Goal: Transaction & Acquisition: Purchase product/service

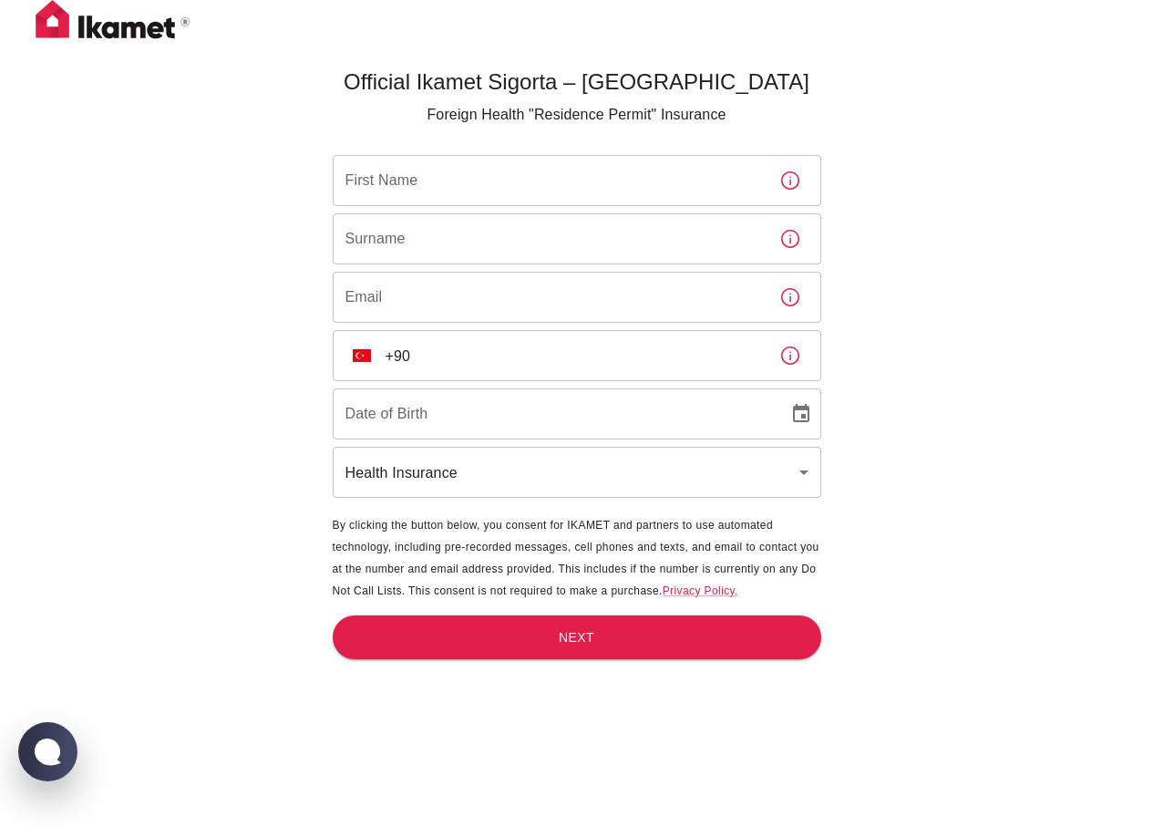
click at [752, 479] on body "Official Ikamet Sigorta – [DEMOGRAPHIC_DATA] Foreign Health "Residence Permit" …" at bounding box center [576, 443] width 1153 height 887
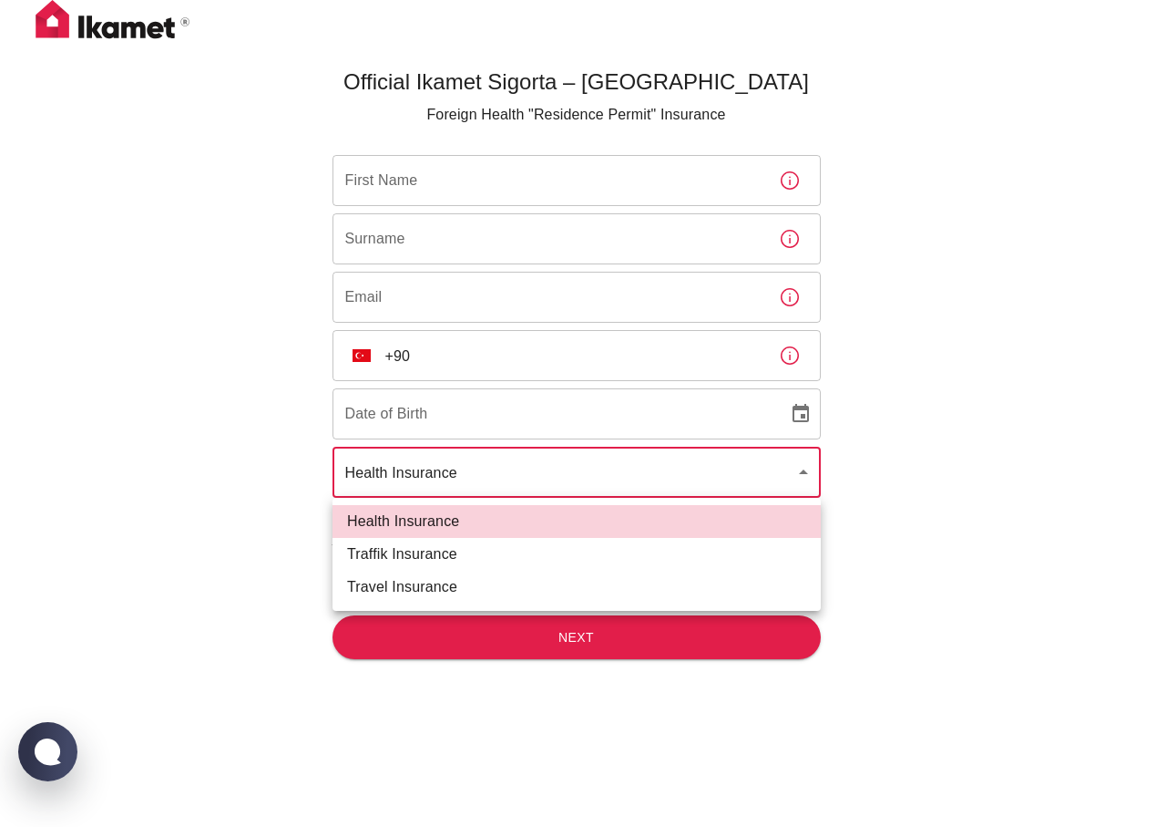
click at [441, 558] on li "Traffik Insurance" at bounding box center [577, 554] width 488 height 33
type input "traffik"
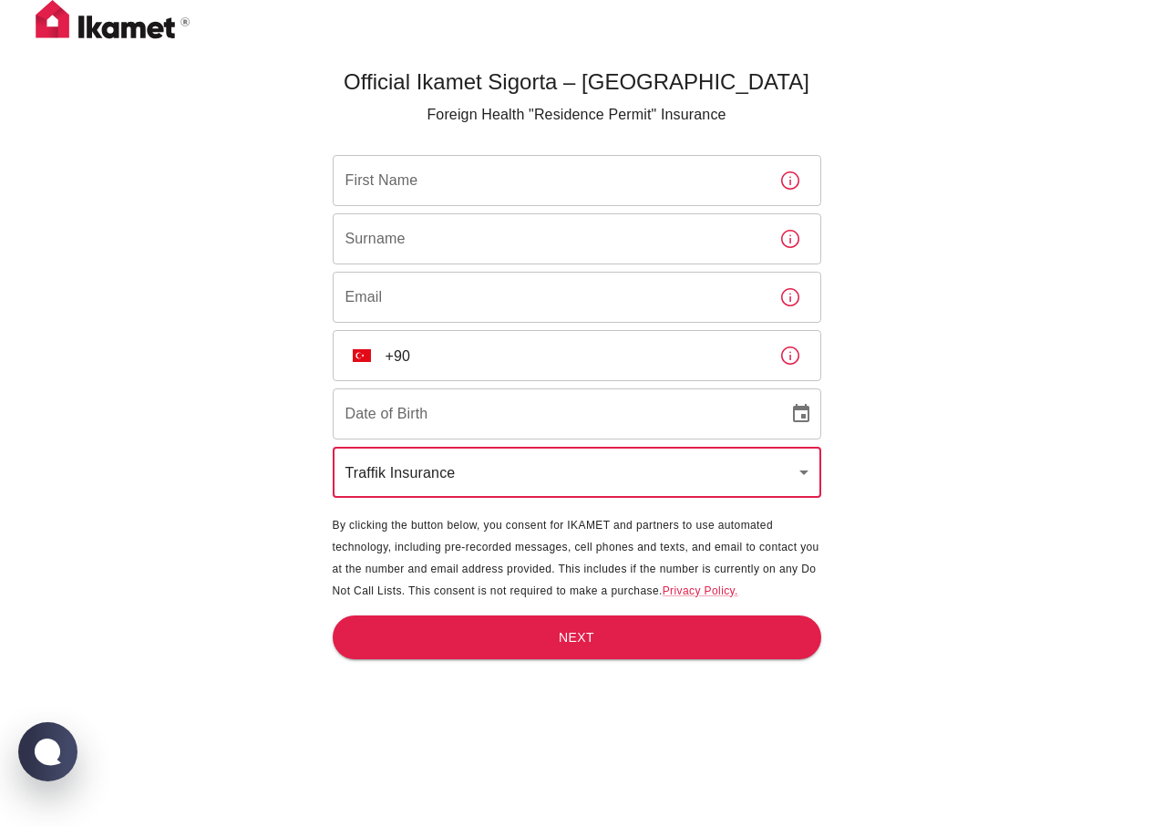
click at [454, 365] on input "+90" at bounding box center [574, 355] width 379 height 51
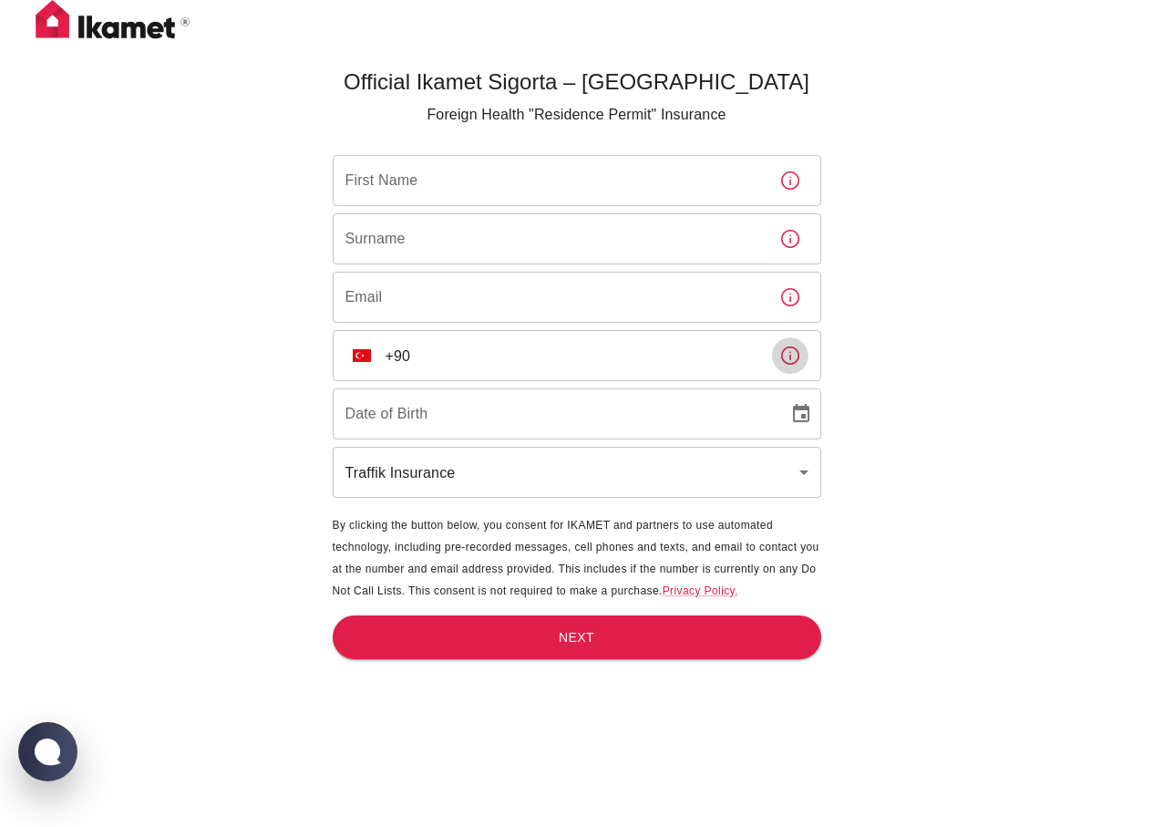
drag, startPoint x: 794, startPoint y: 365, endPoint x: 745, endPoint y: 90, distance: 279.6
click at [793, 354] on icon "button" at bounding box center [790, 355] width 22 height 22
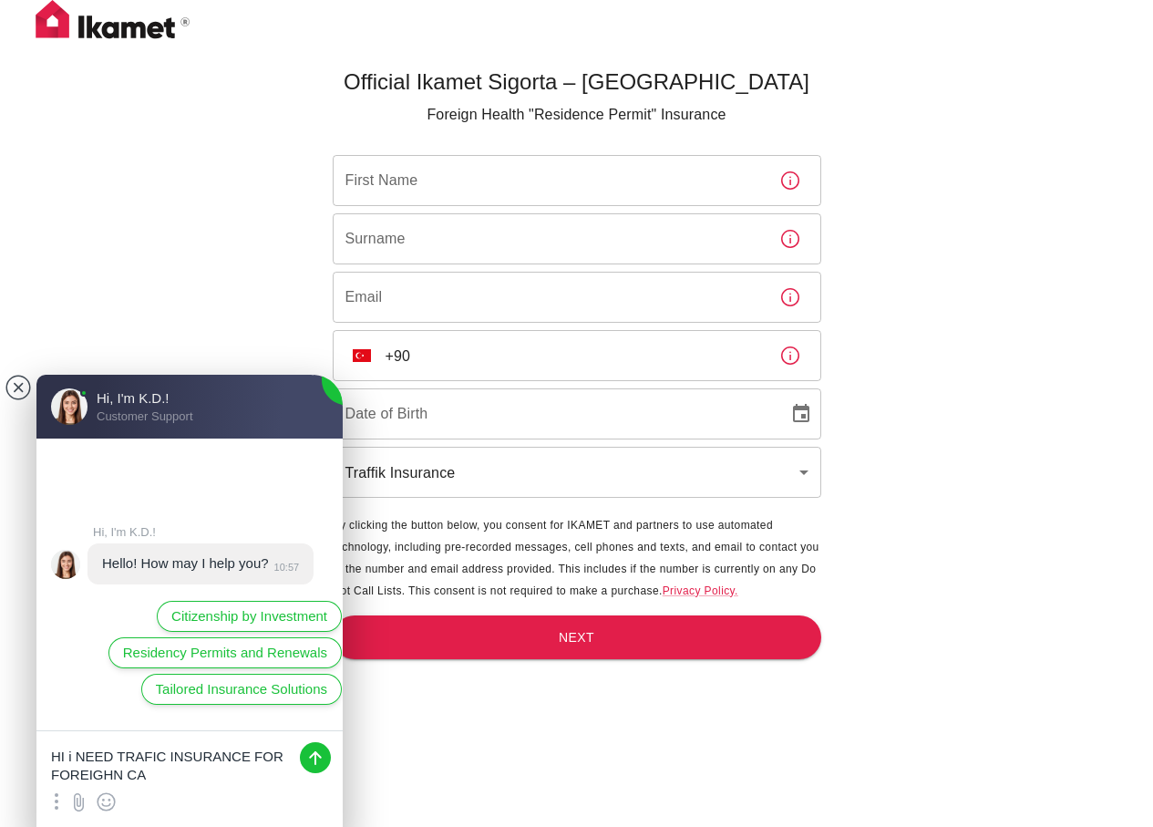
type textarea "HI i NEED TRAFIC INSURANCE FOR FOREIGHN CAR"
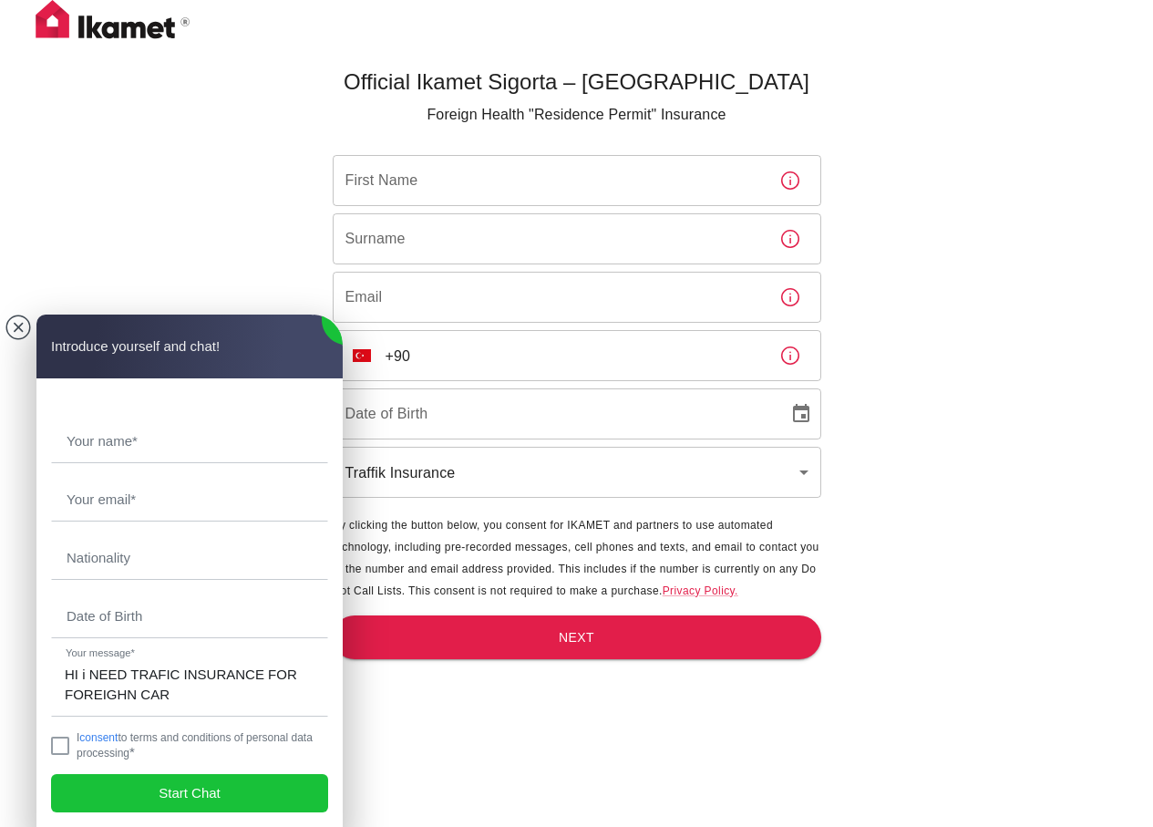
type input "a"
type input "[PERSON_NAME]"
click at [147, 447] on input "text" at bounding box center [189, 441] width 275 height 42
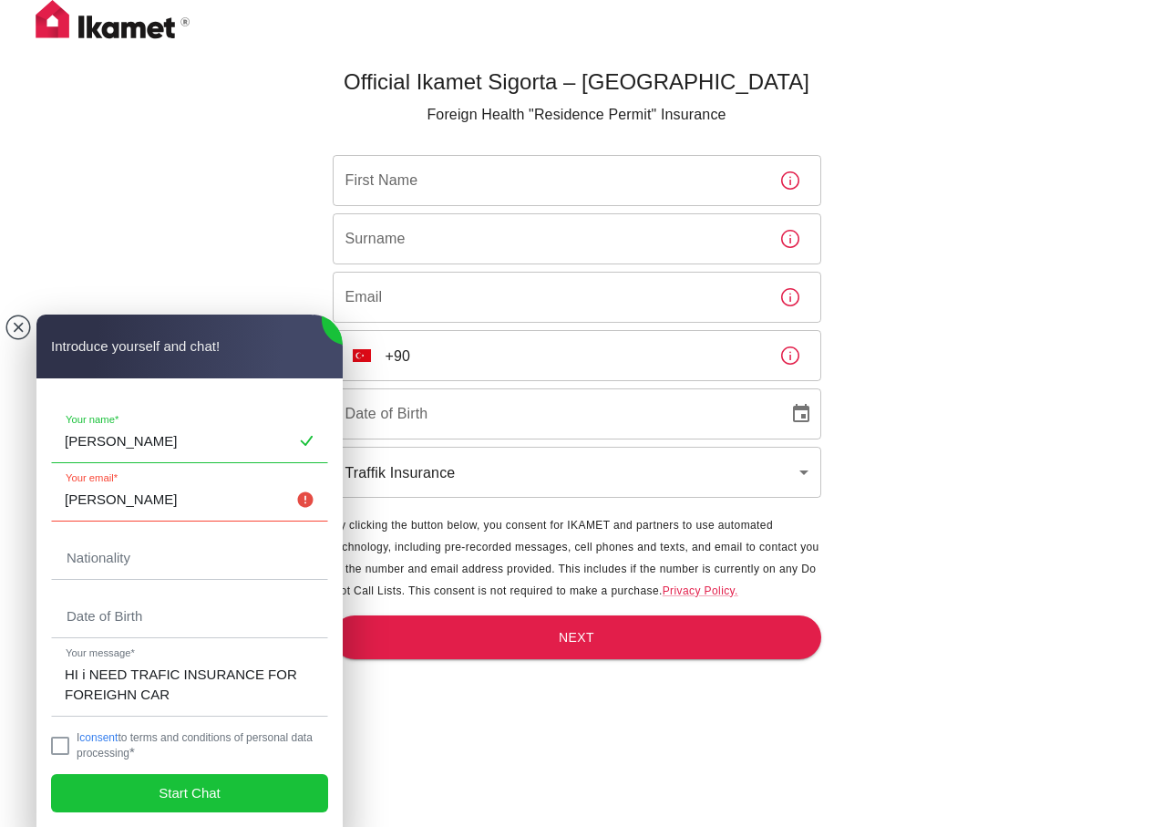
type input "[PERSON_NAME]"
click at [116, 499] on input "[PERSON_NAME]" at bounding box center [189, 499] width 275 height 42
type input "a"
drag, startPoint x: 167, startPoint y: 440, endPoint x: 48, endPoint y: 442, distance: 118.5
click at [48, 442] on jdiv "[PERSON_NAME] Your name* Your email* Nationality Date of Birth HI i NEED TRAFIC…" at bounding box center [189, 602] width 306 height 448
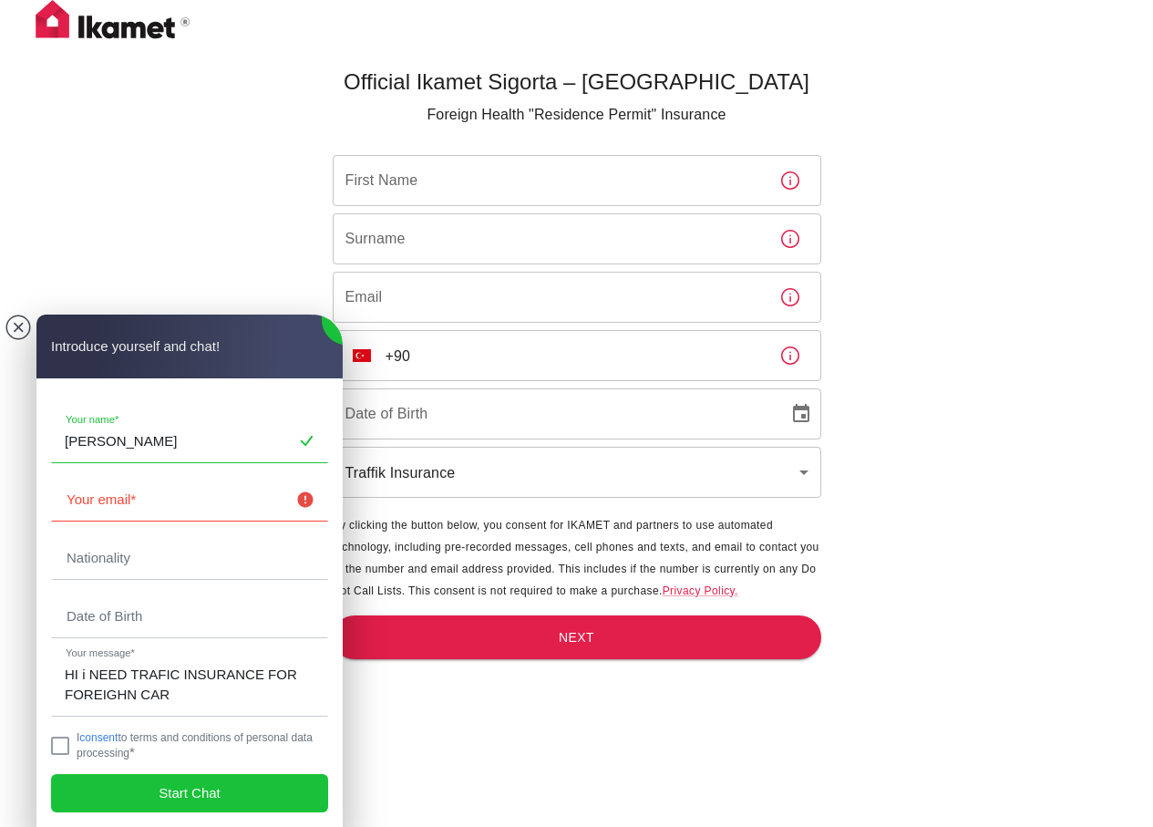
click at [142, 450] on input "[PERSON_NAME]" at bounding box center [189, 441] width 275 height 42
drag, startPoint x: 171, startPoint y: 447, endPoint x: 0, endPoint y: 455, distance: 171.5
click at [0, 455] on body "Official Ikamet Sigorta – [DEMOGRAPHIC_DATA] Foreign Health "Residence Permit" …" at bounding box center [576, 443] width 1153 height 887
type input "a"
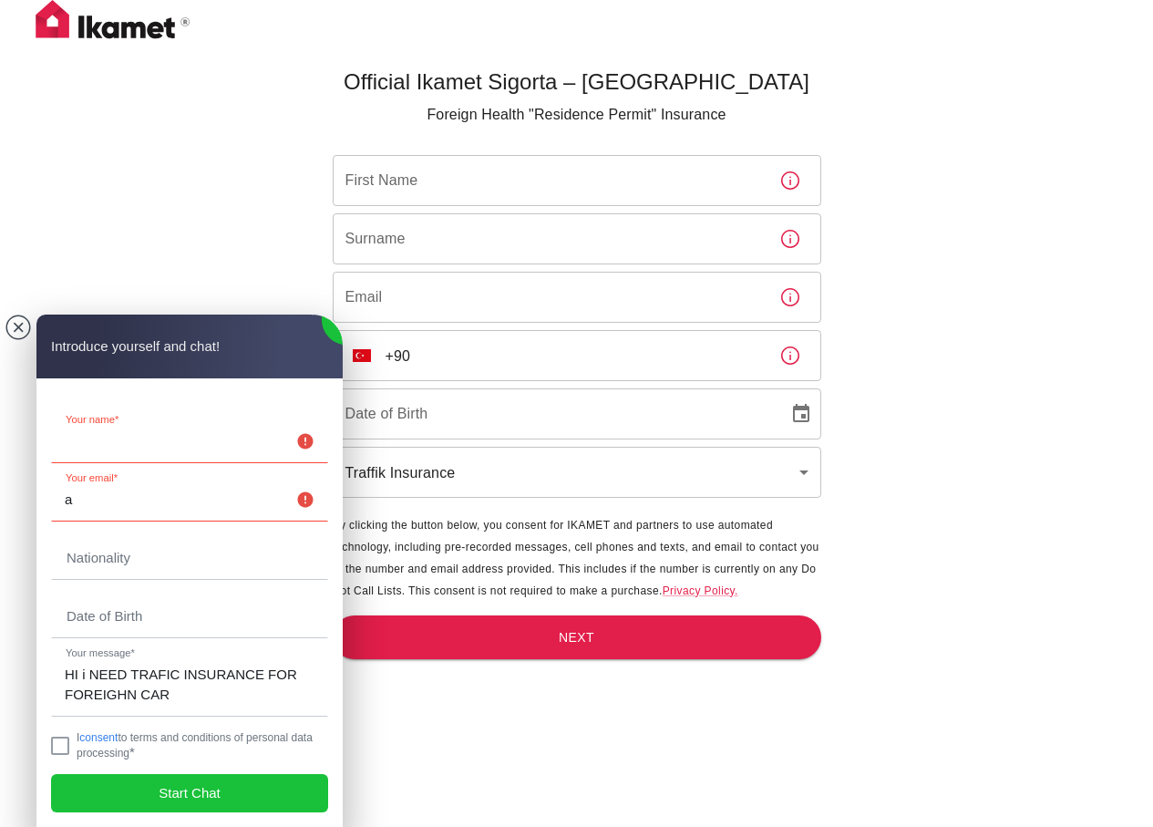
click at [98, 435] on input "text" at bounding box center [189, 441] width 275 height 42
type input "A"
click at [146, 454] on input "text" at bounding box center [189, 441] width 275 height 42
type input "[PERSON_NAME]"
drag, startPoint x: 92, startPoint y: 505, endPoint x: 64, endPoint y: 508, distance: 28.4
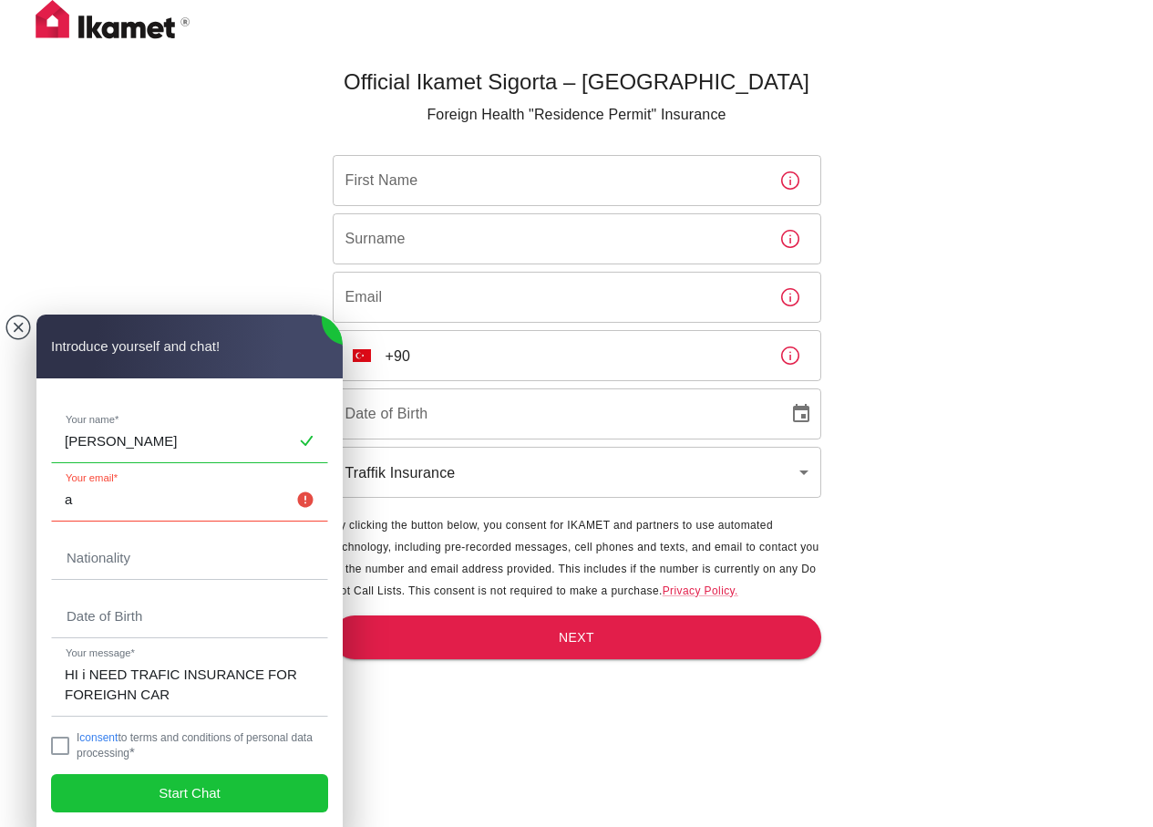
click at [64, 508] on input "a" at bounding box center [189, 499] width 275 height 42
type input "[EMAIL_ADDRESS][DOMAIN_NAME]"
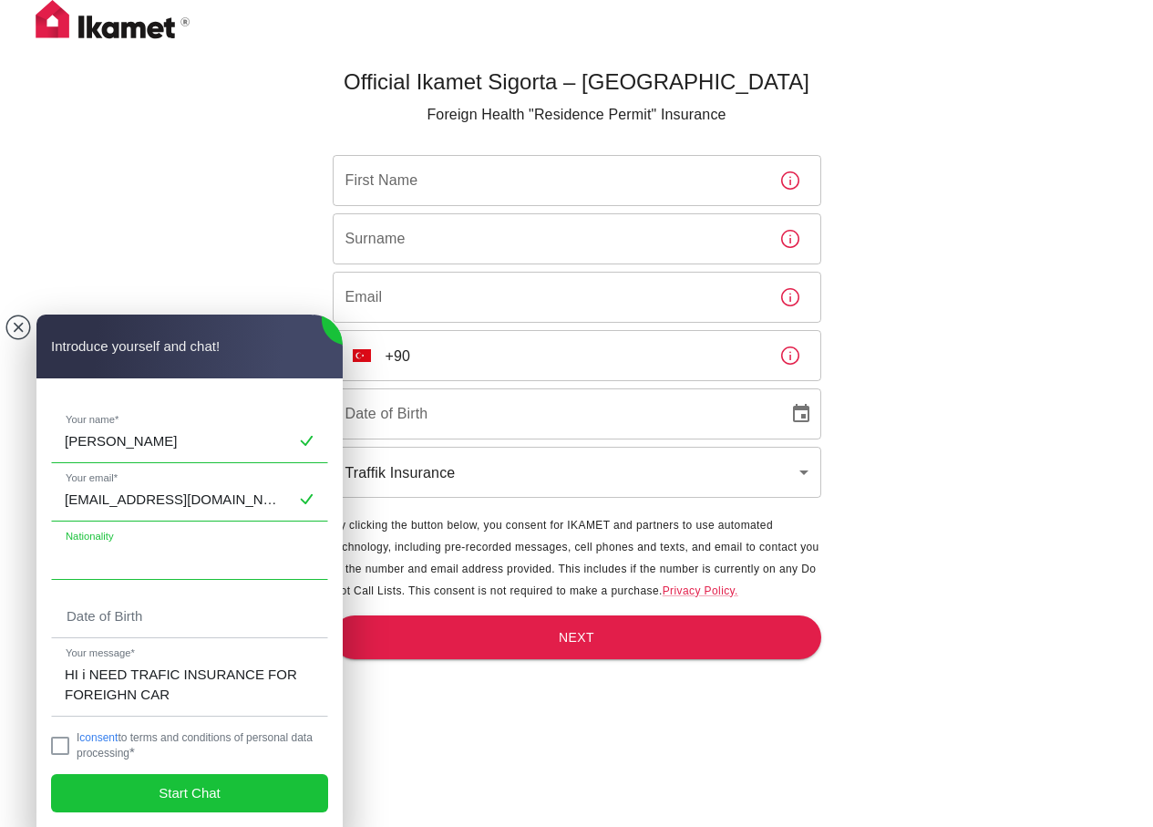
click at [152, 550] on input "text" at bounding box center [189, 558] width 275 height 42
type input "[GEOGRAPHIC_DATA]"
click at [142, 617] on input "tel" at bounding box center [189, 616] width 275 height 42
click at [100, 625] on input "0303-19-78" at bounding box center [189, 616] width 275 height 42
type input "030319-78"
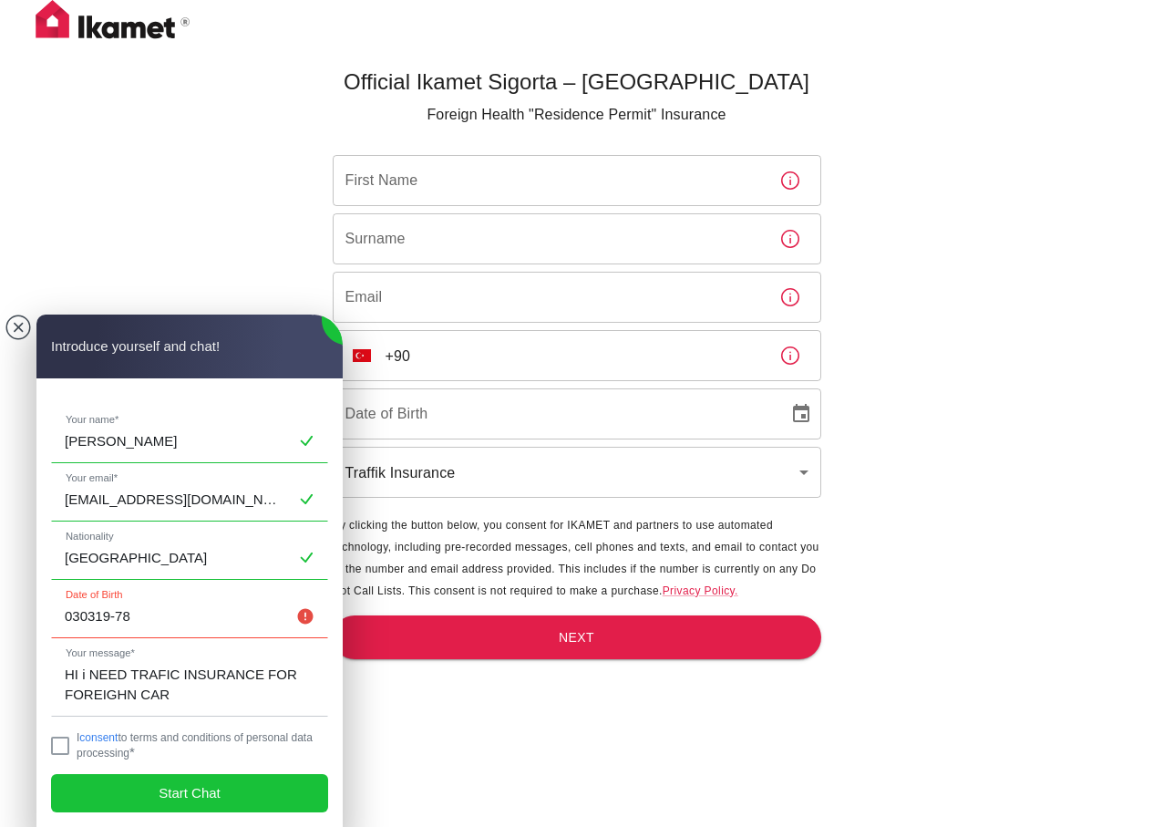
drag, startPoint x: 136, startPoint y: 621, endPoint x: 32, endPoint y: 628, distance: 104.1
click at [32, 628] on body "Official Ikamet Sigorta – [DEMOGRAPHIC_DATA] Foreign Health "Residence Permit" …" at bounding box center [576, 443] width 1153 height 887
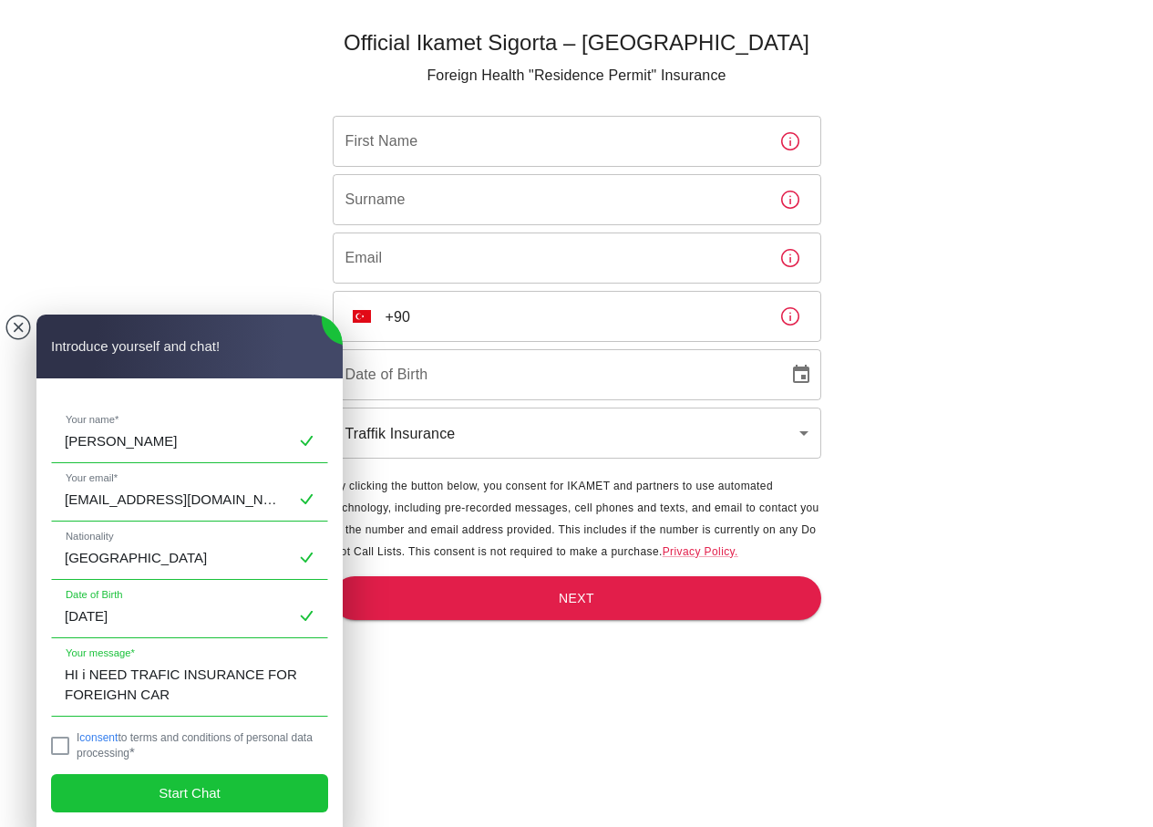
scroll to position [60, 0]
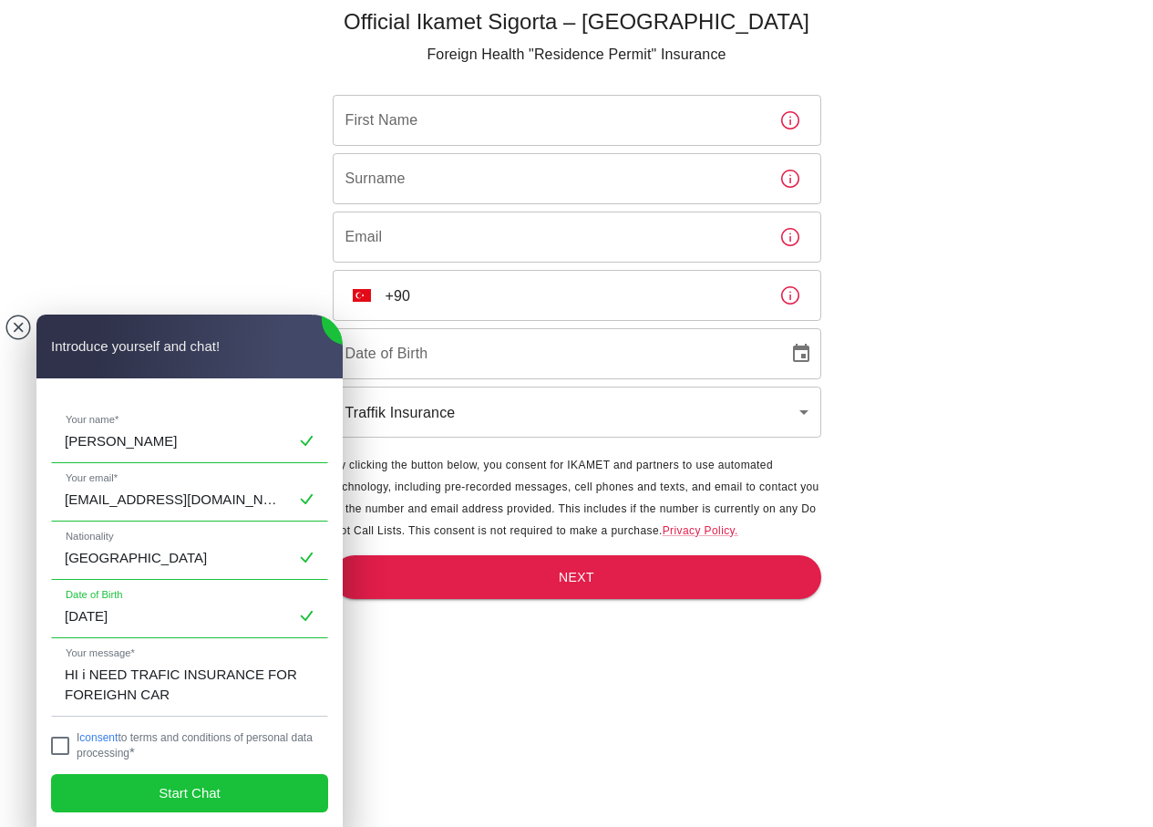
type input "[DATE]"
click at [57, 745] on jdiv at bounding box center [60, 745] width 18 height 18
click at [121, 788] on jdiv "Start Chat" at bounding box center [189, 793] width 277 height 38
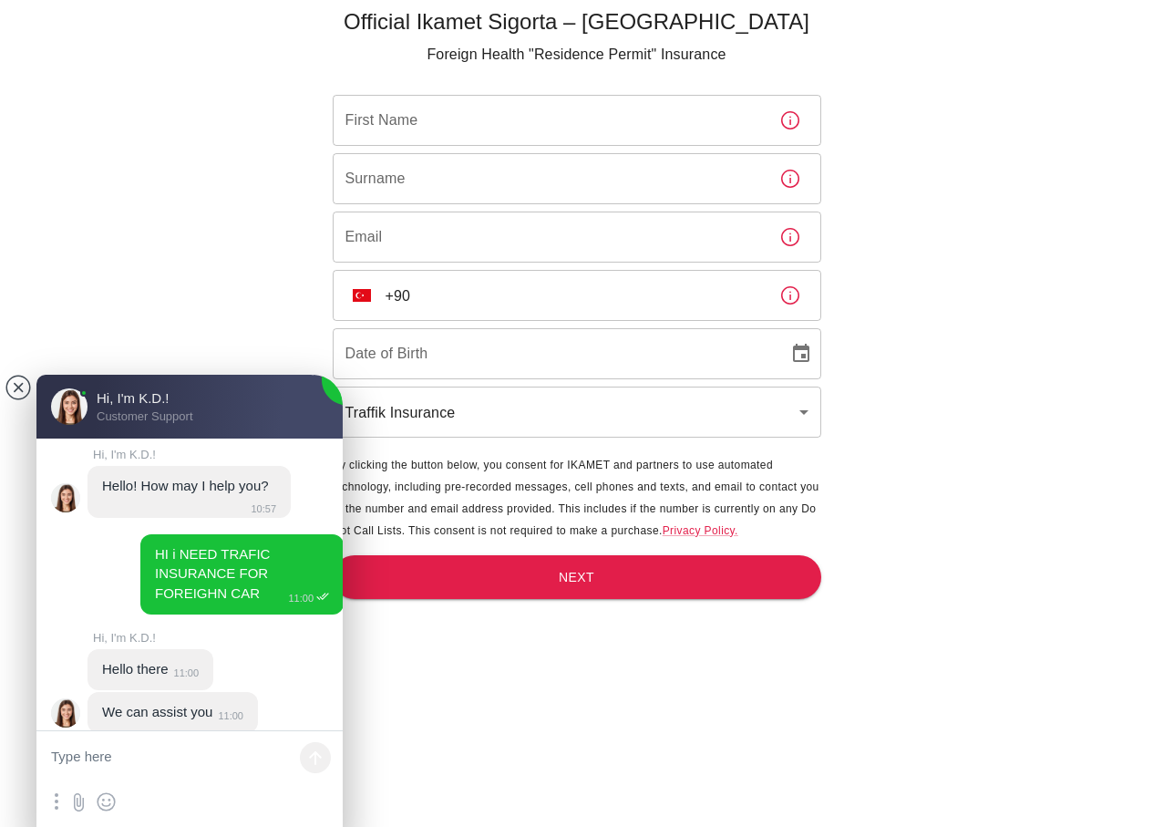
scroll to position [28, 0]
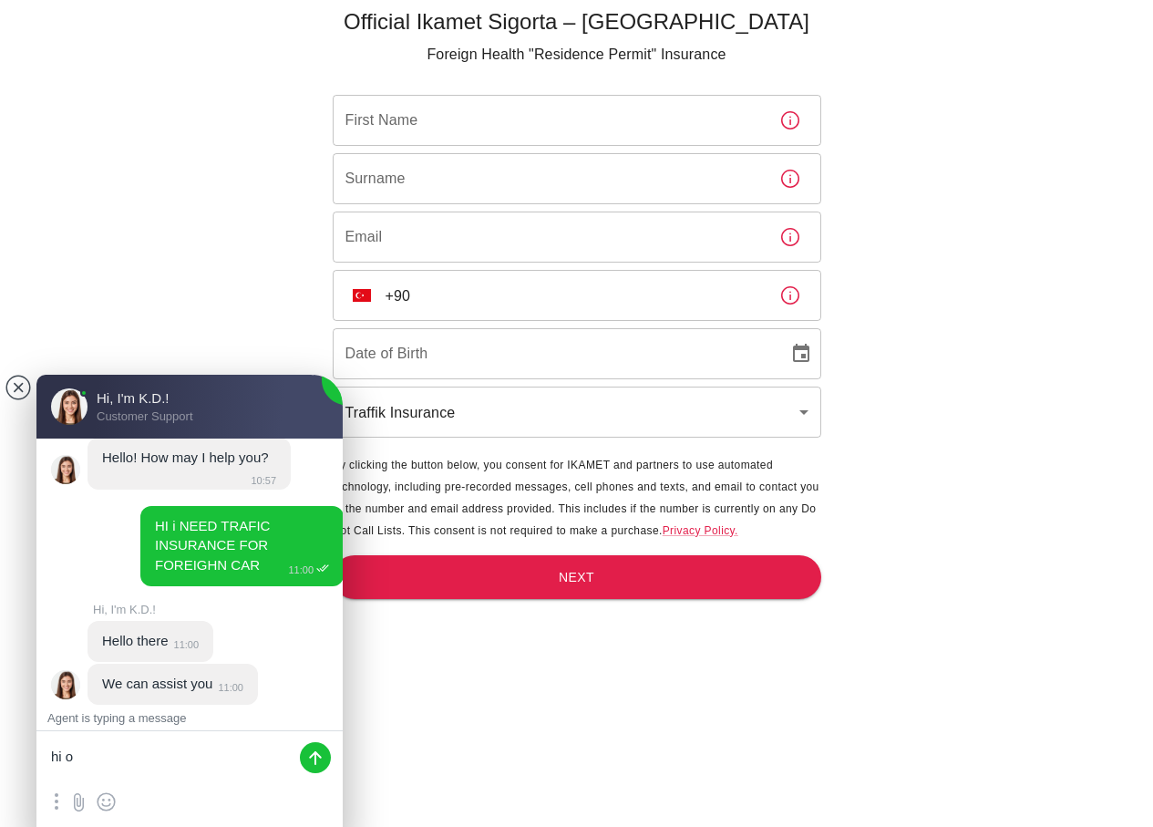
type textarea "hi ok"
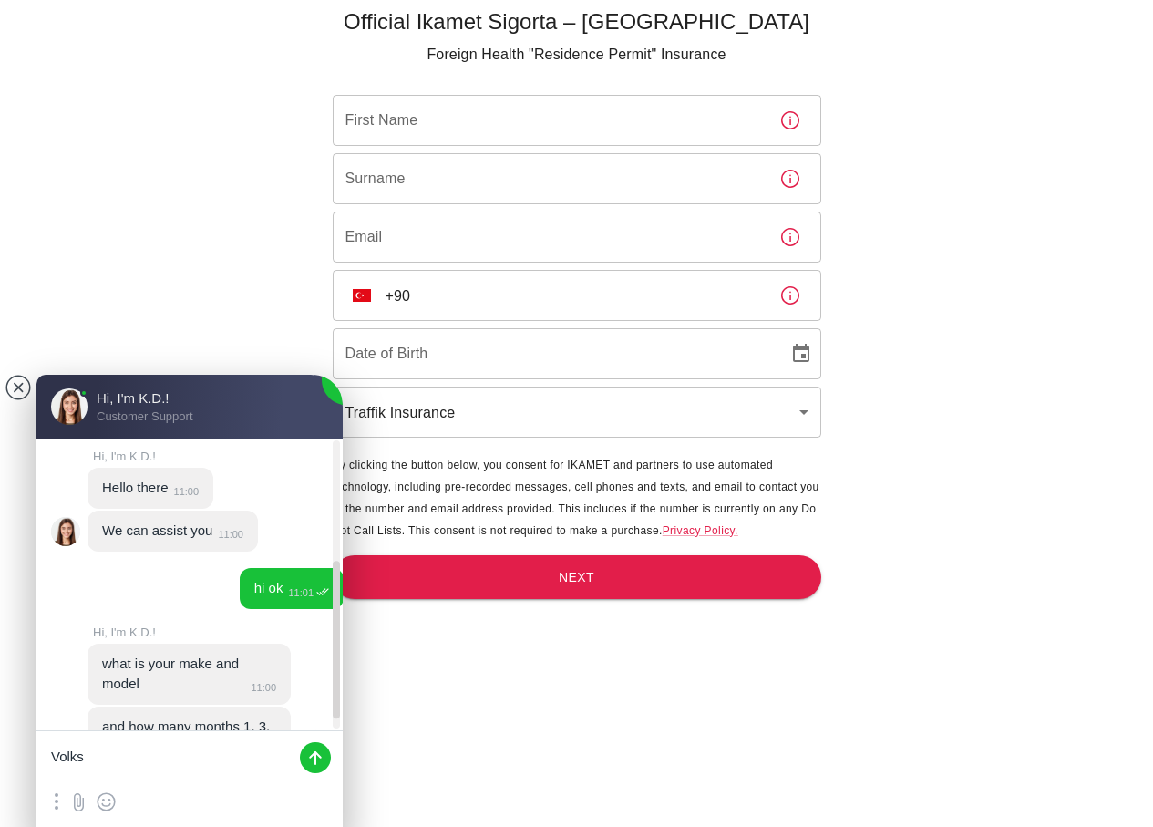
scroll to position [243, 0]
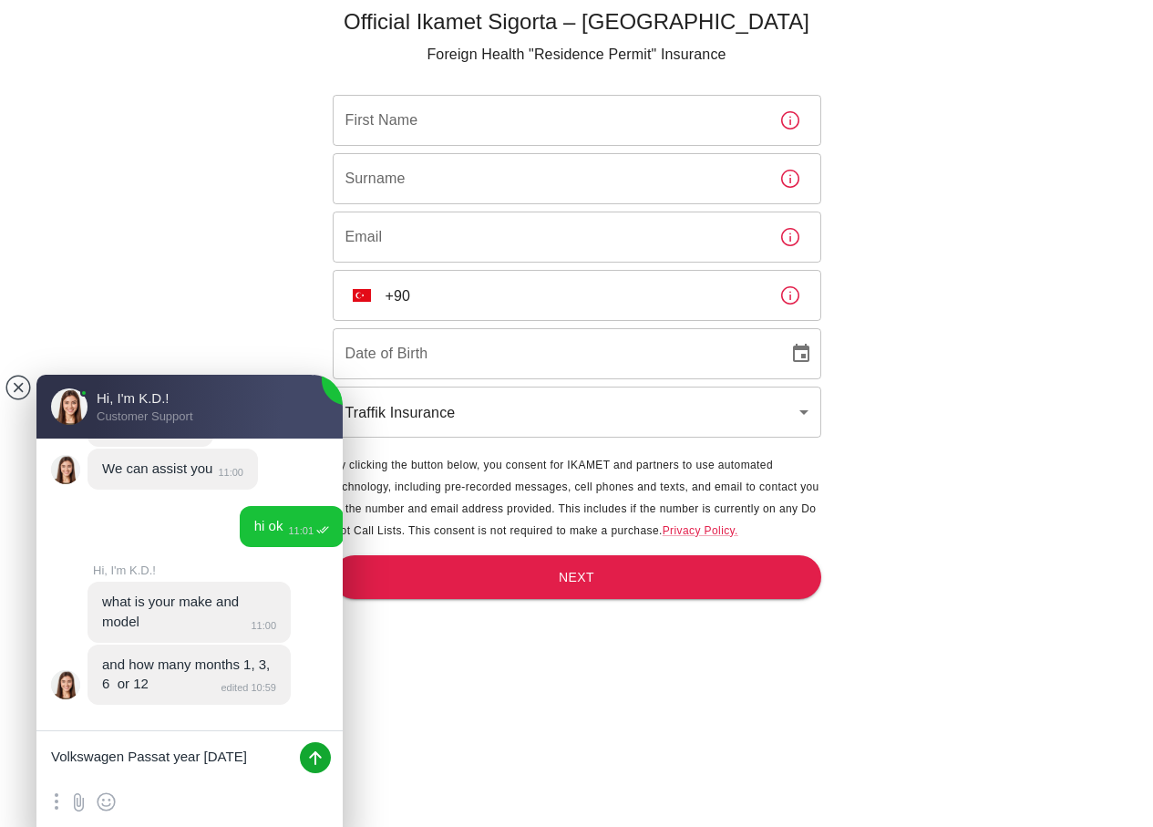
type textarea "Volkswagen Passat year [DATE]"
click at [317, 764] on jdiv at bounding box center [315, 757] width 31 height 31
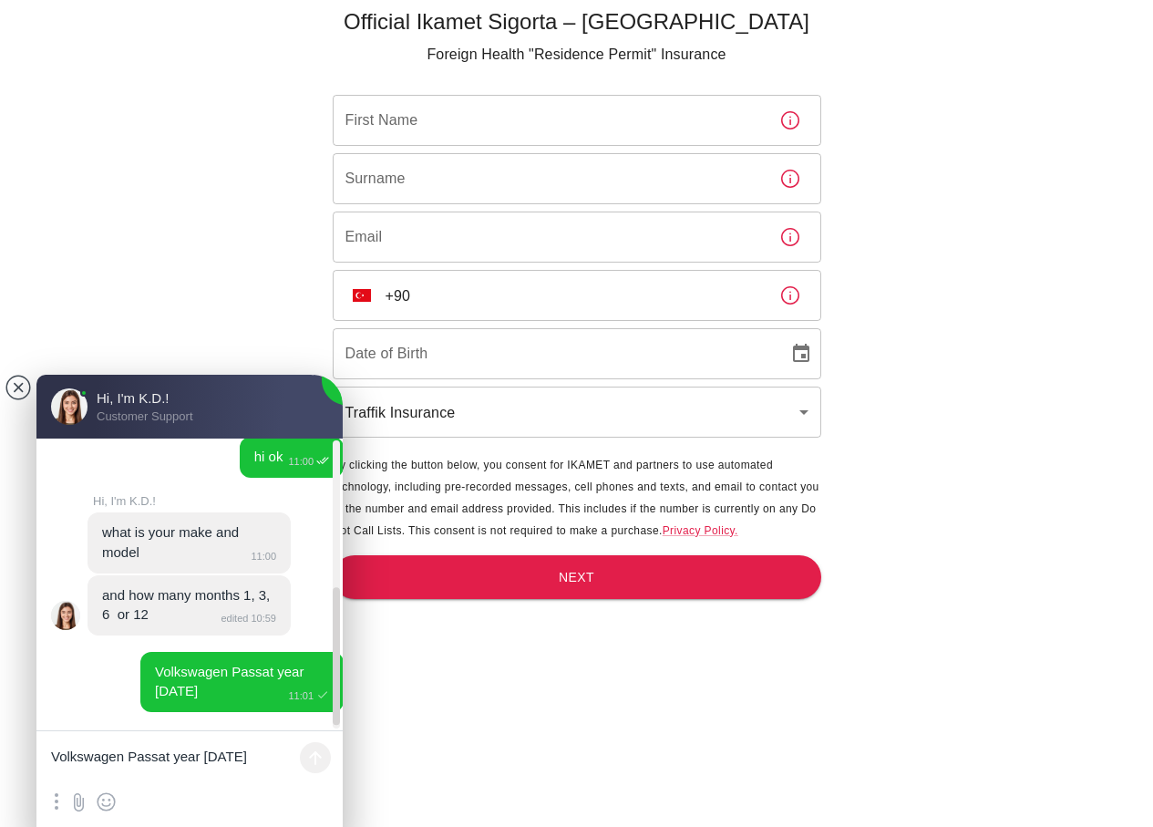
scroll to position [320, 0]
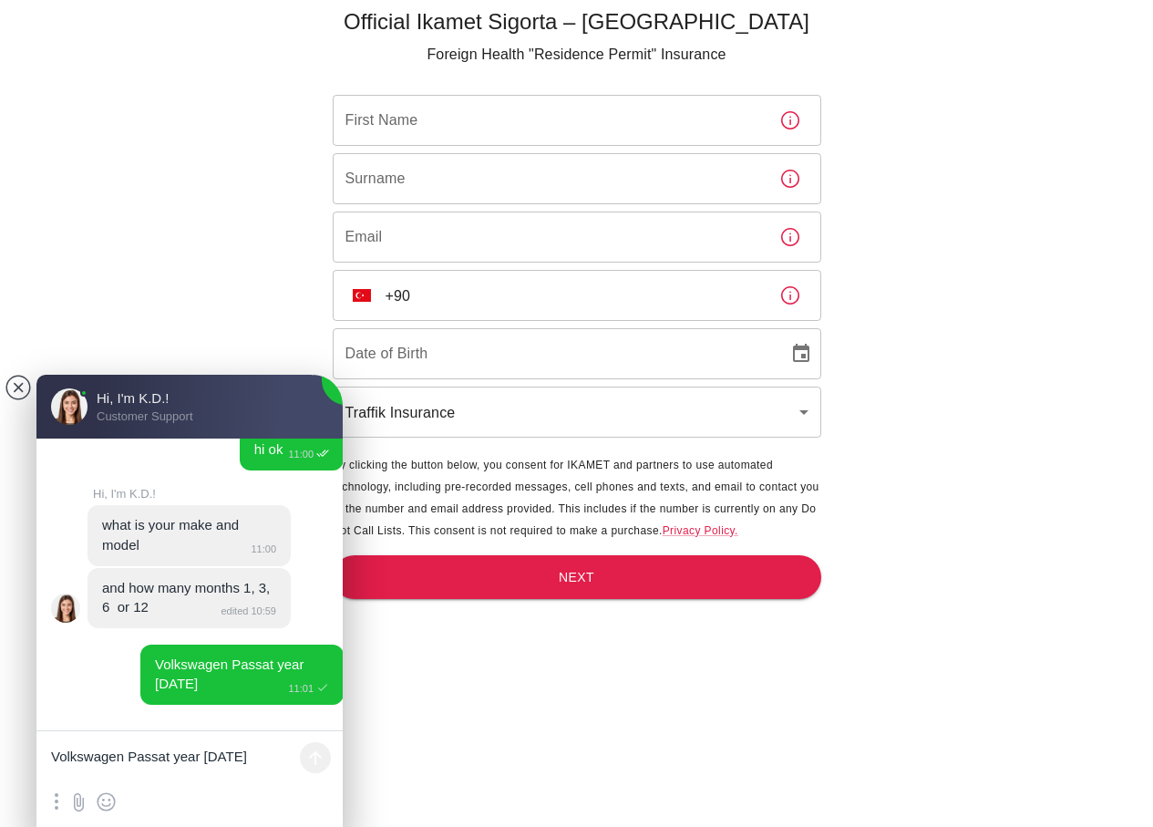
click at [109, 759] on textarea "Volkswagen Passat year [DATE]" at bounding box center [189, 758] width 306 height 55
type textarea "Insurance for one month"
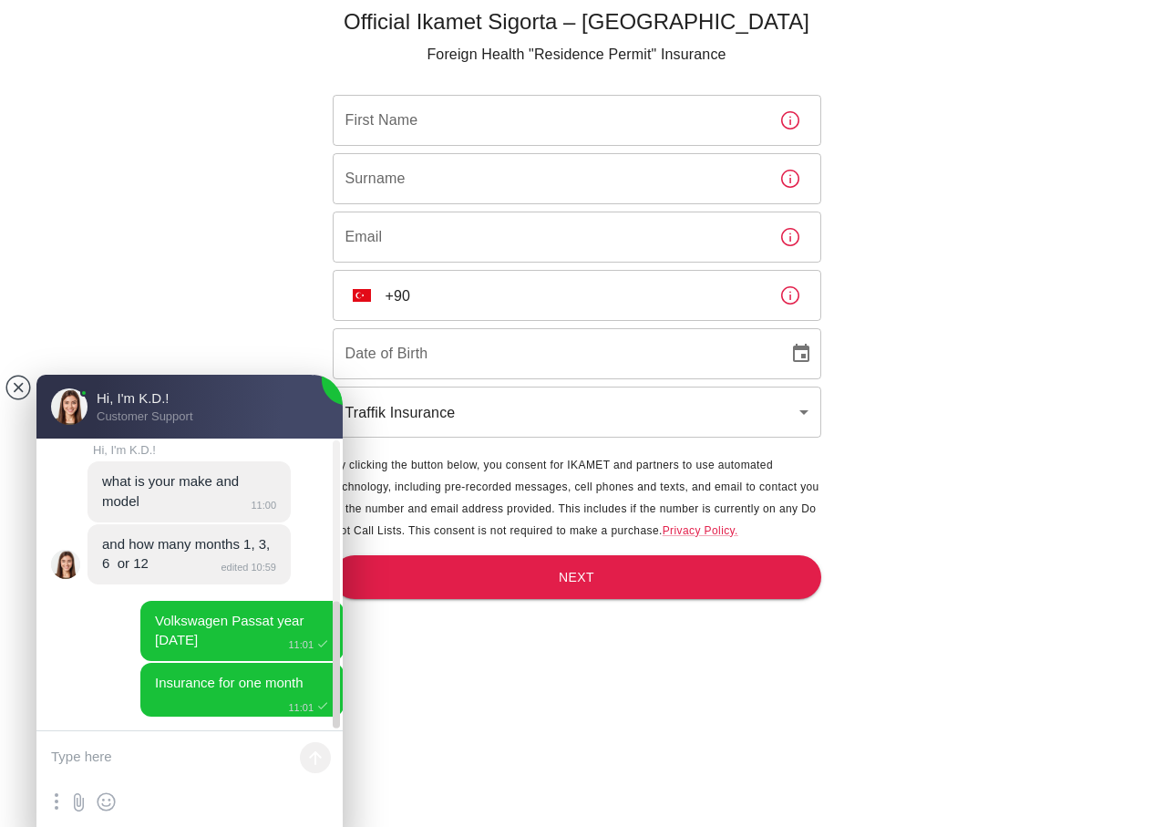
scroll to position [375, 0]
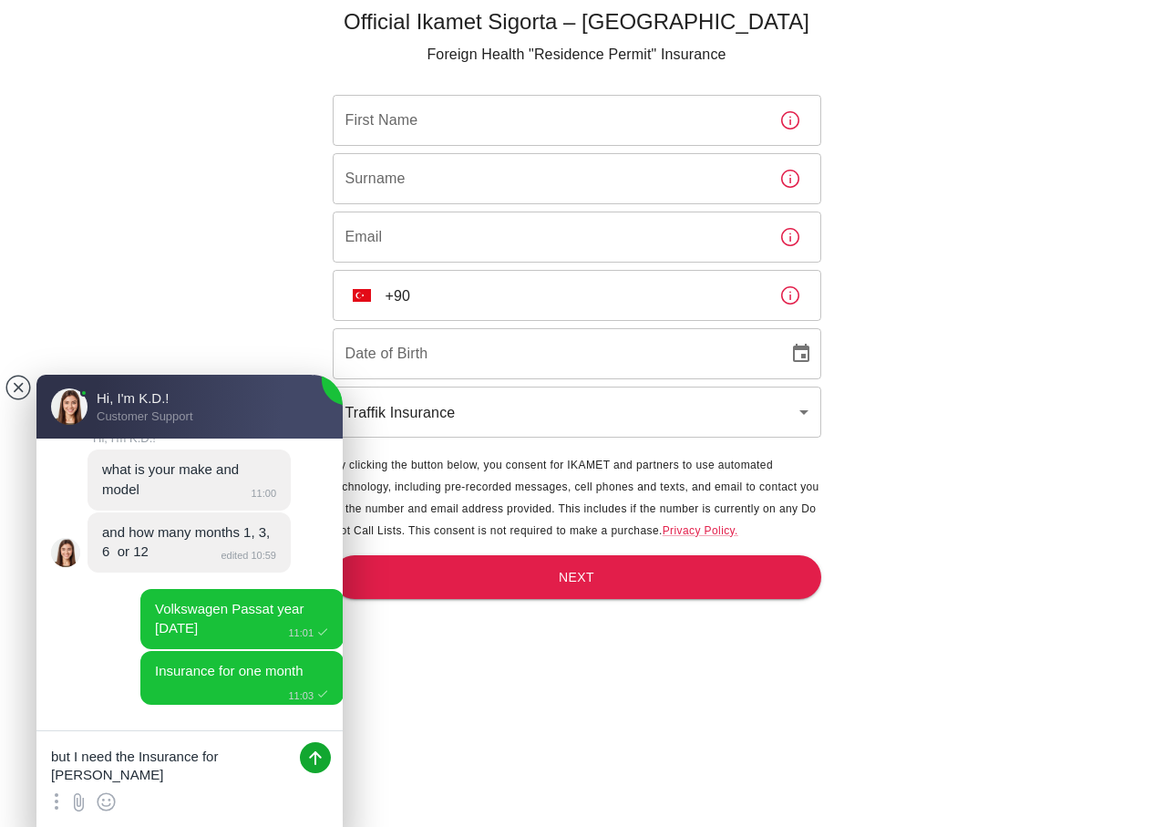
type textarea "but I need the Insurance for tomorow"
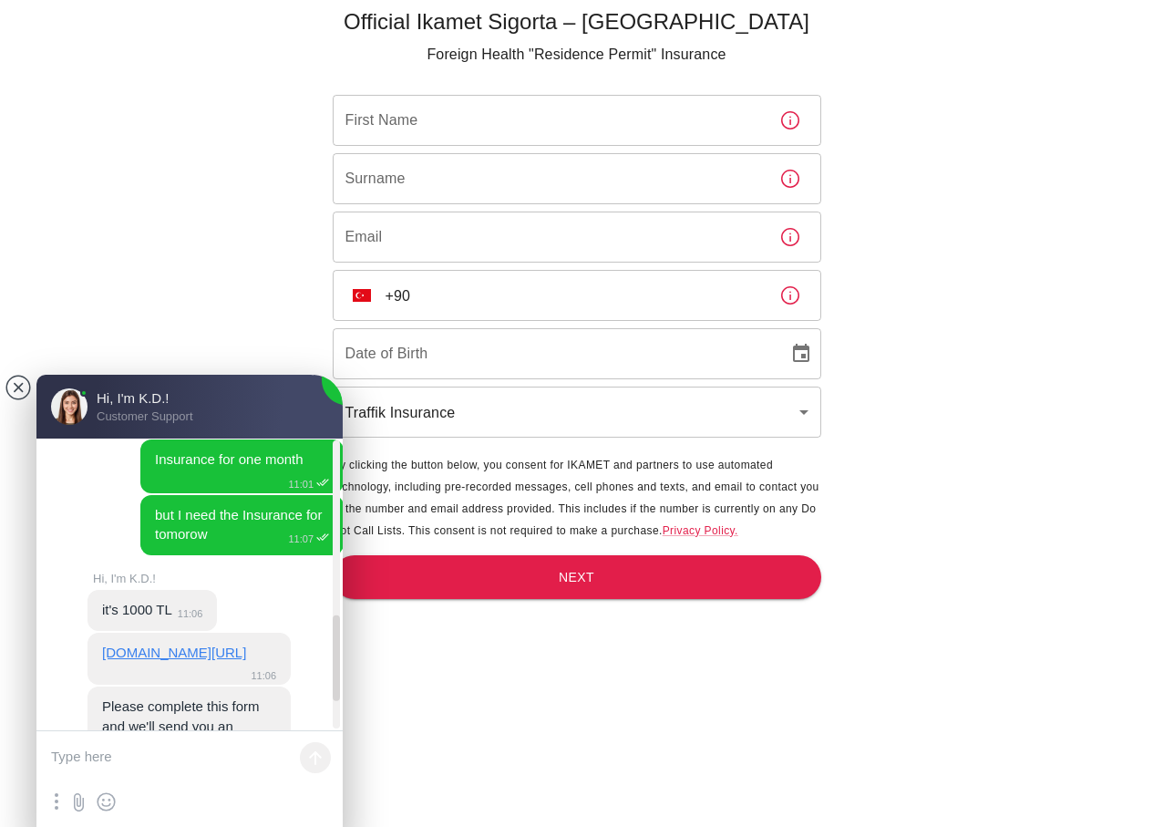
scroll to position [698, 0]
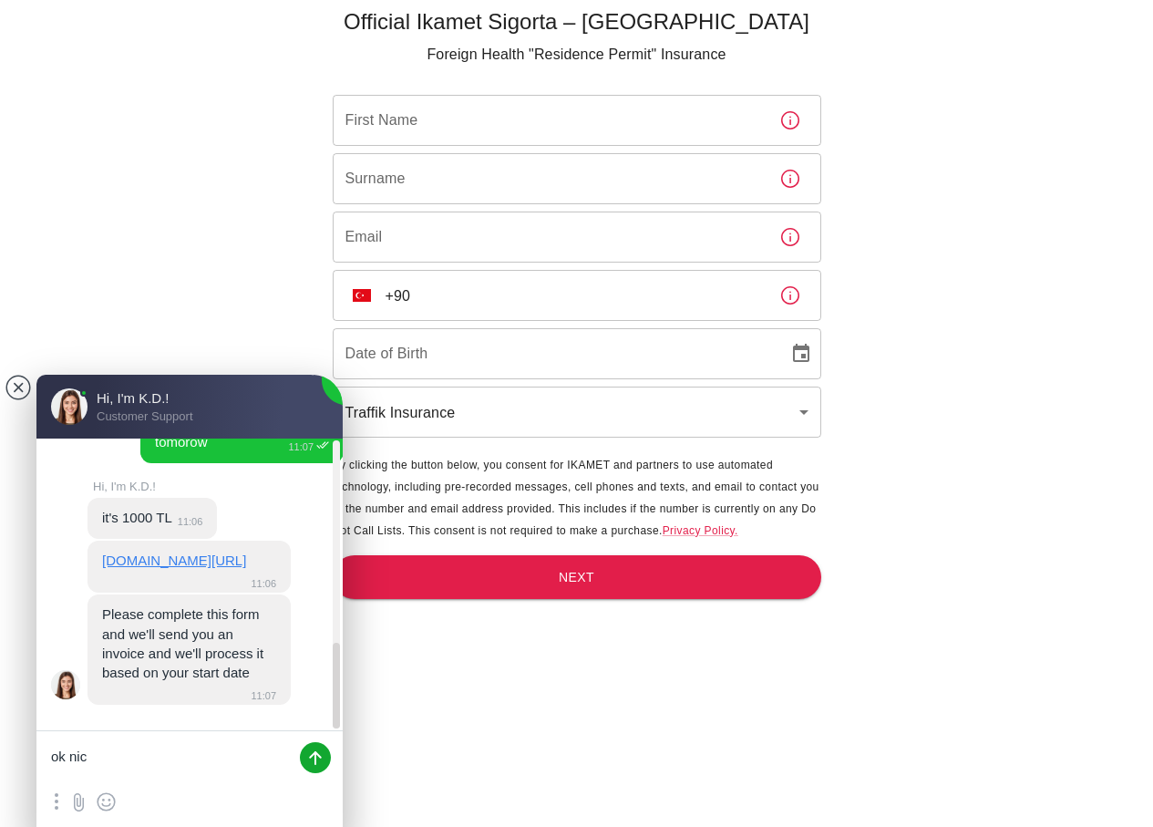
type textarea "ok nice"
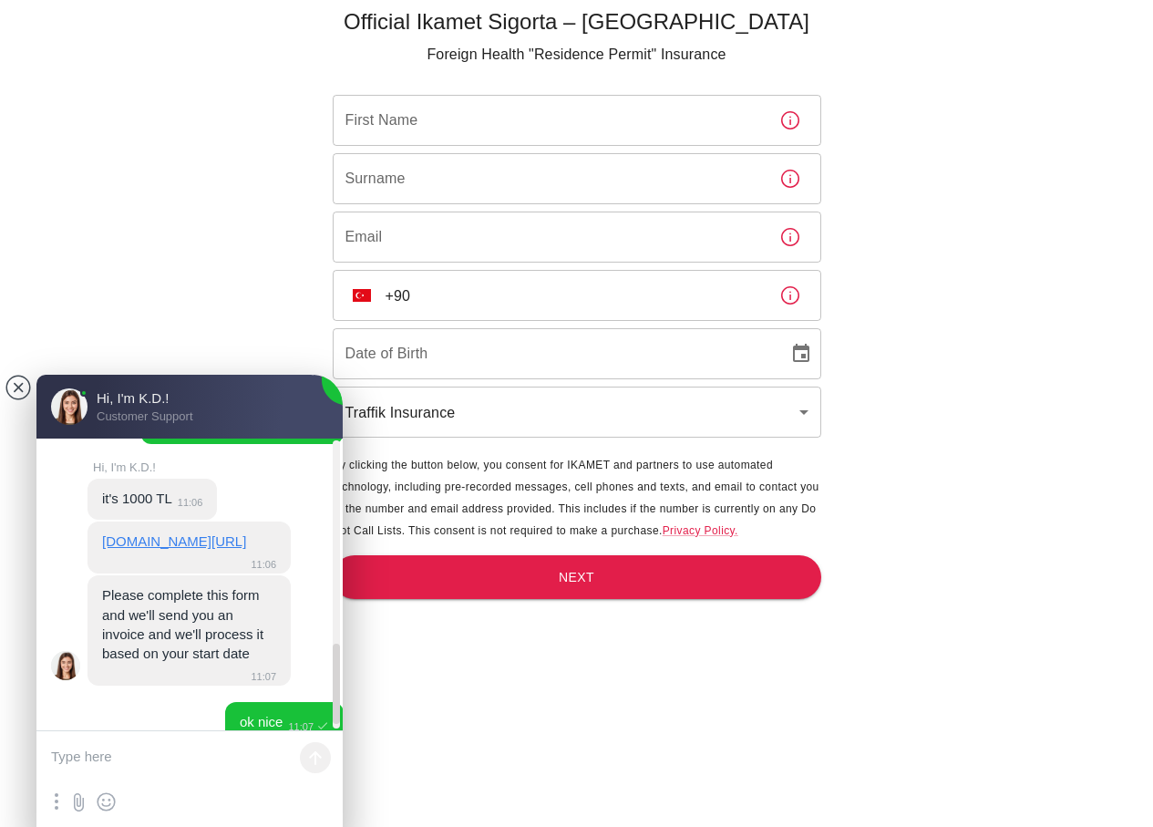
scroll to position [756, 0]
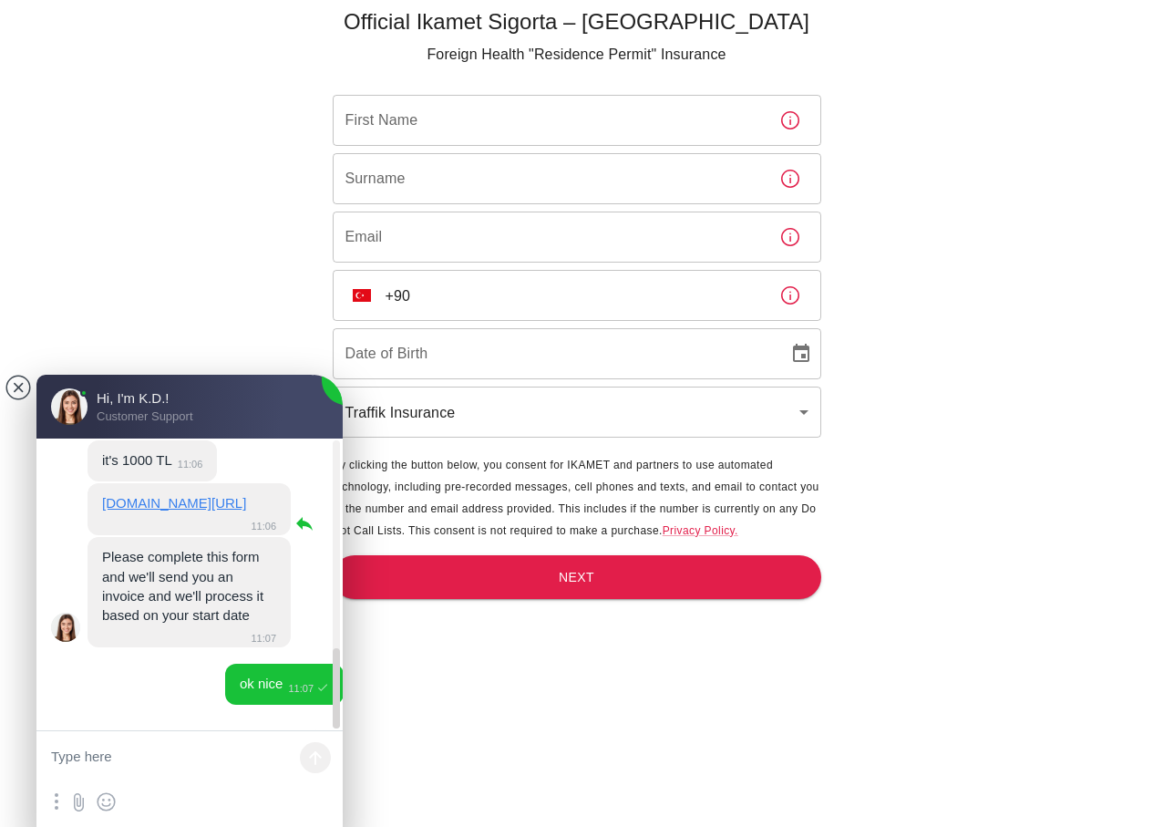
click at [217, 496] on link "[DOMAIN_NAME][URL]" at bounding box center [174, 502] width 144 height 15
